Goal: Find specific fact: Find specific fact

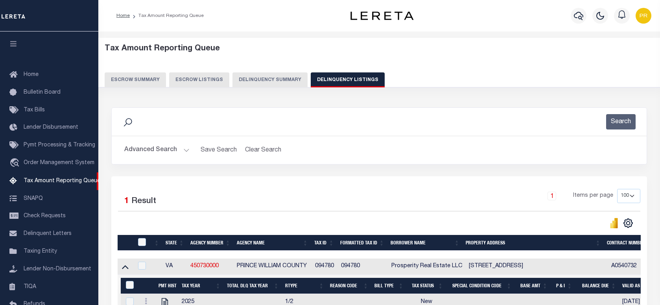
select select "100"
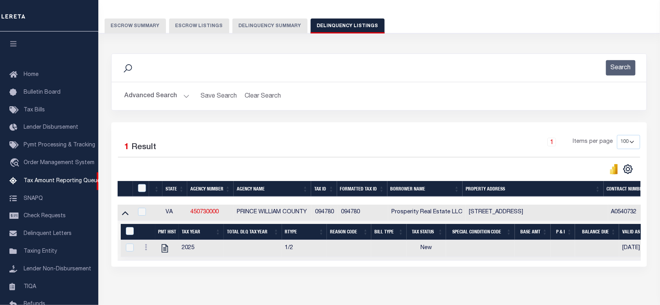
scroll to position [78, 0]
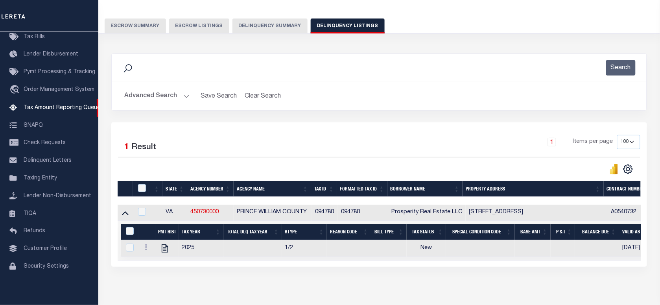
click at [380, 129] on div "Selected 1 Result 1 Items per page 10 25 50 100 500" at bounding box center [379, 194] width 536 height 144
click at [180, 100] on button "Advanced Search" at bounding box center [156, 96] width 65 height 15
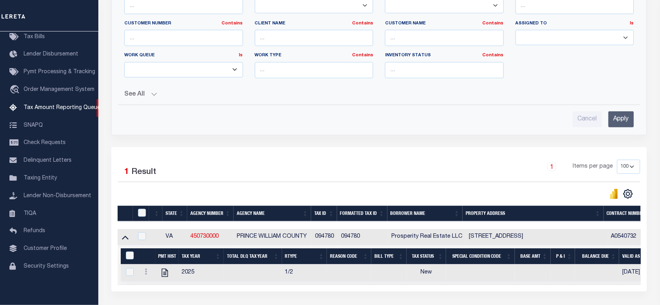
scroll to position [11, 0]
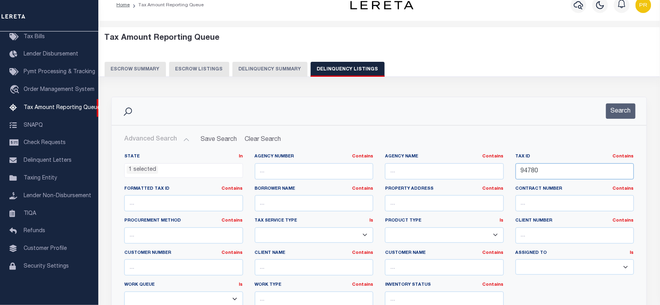
drag, startPoint x: 487, startPoint y: 170, endPoint x: 553, endPoint y: 162, distance: 66.6
click at [437, 172] on div "State In In AK AL AR AZ CA CO CT DC DE FL GA GU HI IA ID IL IN KS [GEOGRAPHIC_D…" at bounding box center [379, 233] width 522 height 161
paste input "5034856"
type input "50348560"
click at [625, 117] on button "Search" at bounding box center [621, 110] width 30 height 15
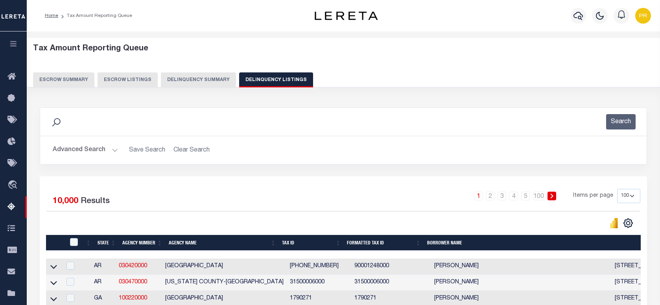
select select
select select "100"
click at [93, 149] on button "Advanced Search" at bounding box center [85, 149] width 65 height 15
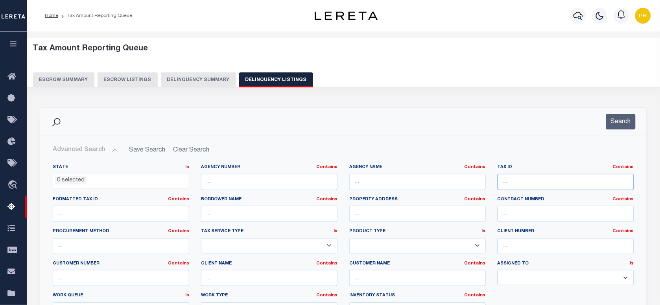
click at [530, 185] on input "text" at bounding box center [566, 182] width 137 height 16
click at [577, 18] on icon "button" at bounding box center [578, 16] width 9 height 8
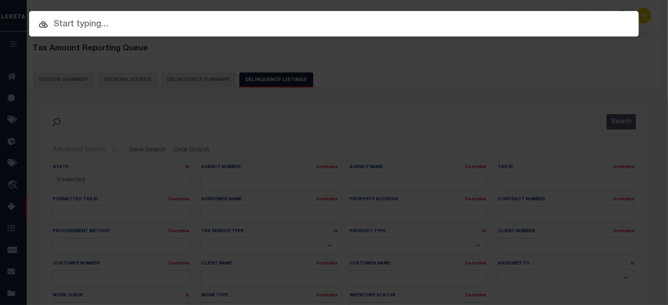
click at [208, 24] on input "text" at bounding box center [333, 25] width 609 height 14
paste input "50348560"
type input "50348560"
